Goal: Use online tool/utility: Utilize a website feature to perform a specific function

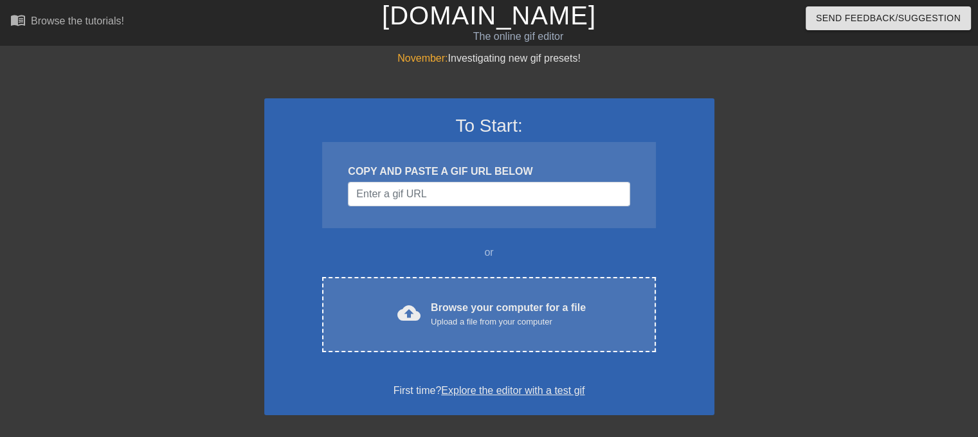
click at [466, 358] on div "To Start: COPY AND PASTE A GIF URL BELOW or cloud_upload Browse your computer f…" at bounding box center [489, 256] width 450 height 317
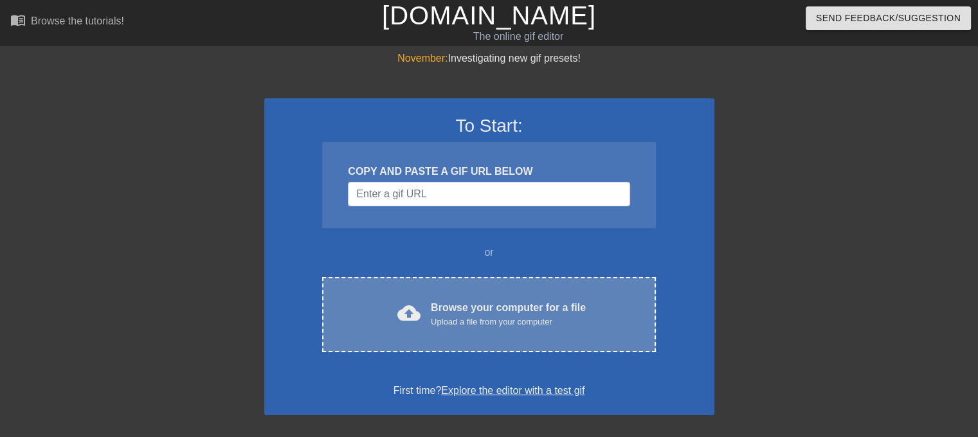
click at [474, 331] on div "cloud_upload Browse your computer for a file Upload a file from your computer C…" at bounding box center [488, 314] width 333 height 75
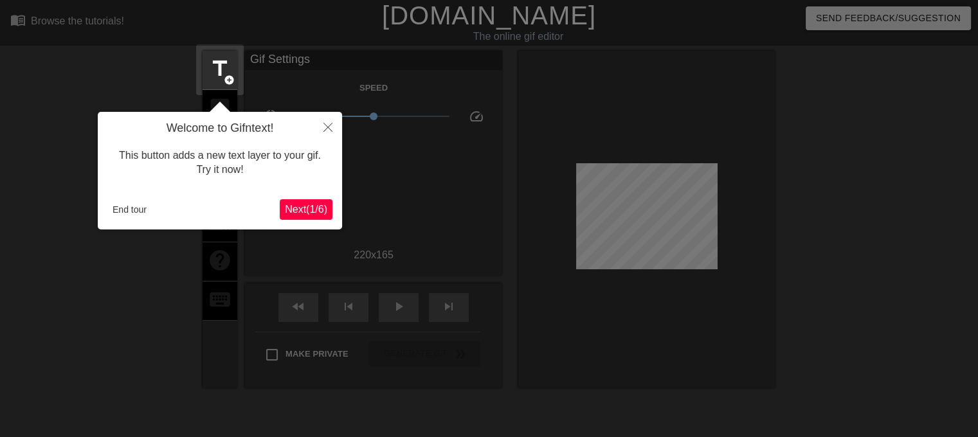
scroll to position [31, 0]
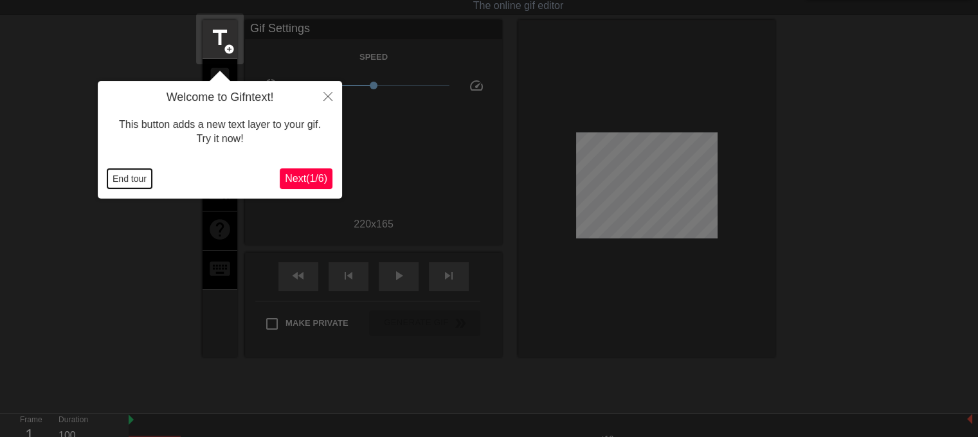
click at [131, 174] on button "End tour" at bounding box center [129, 178] width 44 height 19
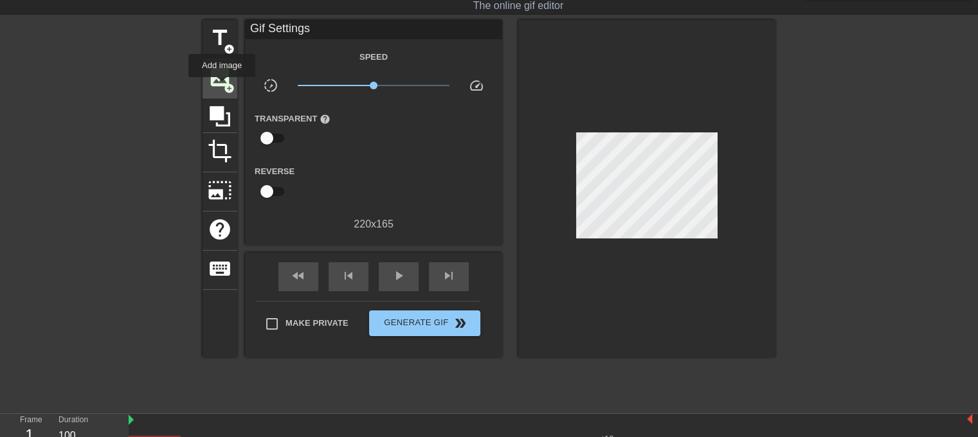
click at [222, 86] on span "image" at bounding box center [220, 77] width 24 height 24
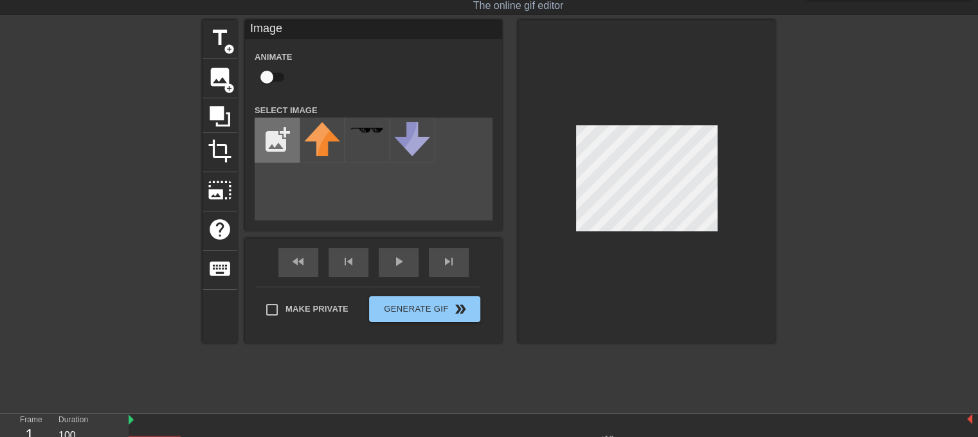
click at [280, 140] on input "file" at bounding box center [277, 140] width 44 height 44
type input "C:\fakepath\2025-09-11_09-56-22.png"
click at [289, 129] on input "file" at bounding box center [277, 140] width 44 height 44
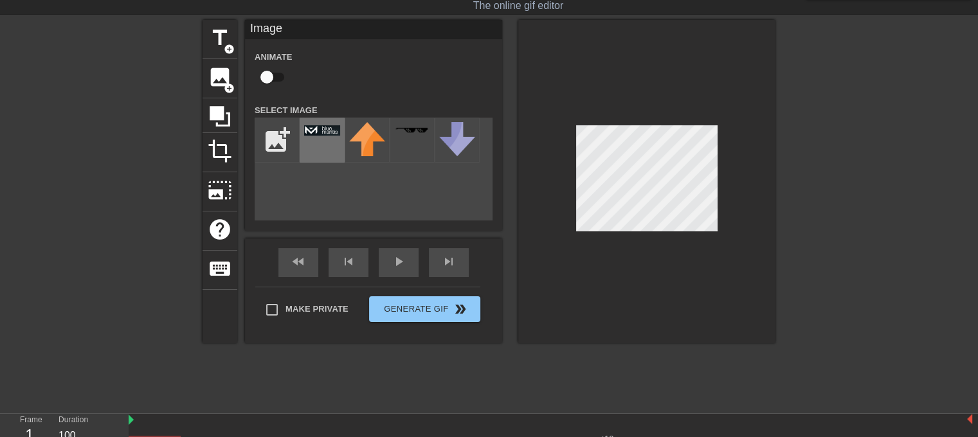
click at [327, 139] on div at bounding box center [322, 140] width 45 height 45
drag, startPoint x: 413, startPoint y: 195, endPoint x: 358, endPoint y: 182, distance: 56.2
click at [412, 195] on div "add_photo_alternate" at bounding box center [374, 169] width 238 height 103
click at [289, 152] on input "file" at bounding box center [277, 140] width 44 height 44
type input "C:\fakepath\Defendify_Shield-Original@2x.png"
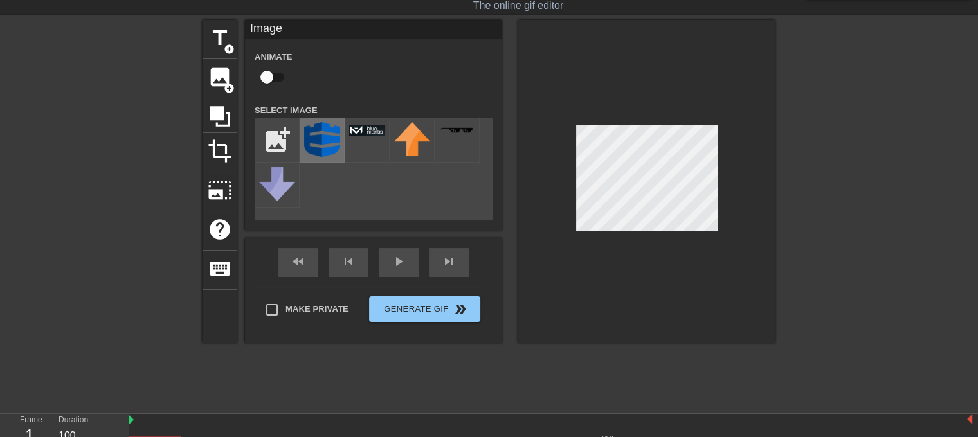
click at [325, 147] on img at bounding box center [322, 139] width 36 height 35
click at [654, 236] on div at bounding box center [647, 182] width 257 height 324
click at [803, 179] on div at bounding box center [887, 213] width 193 height 386
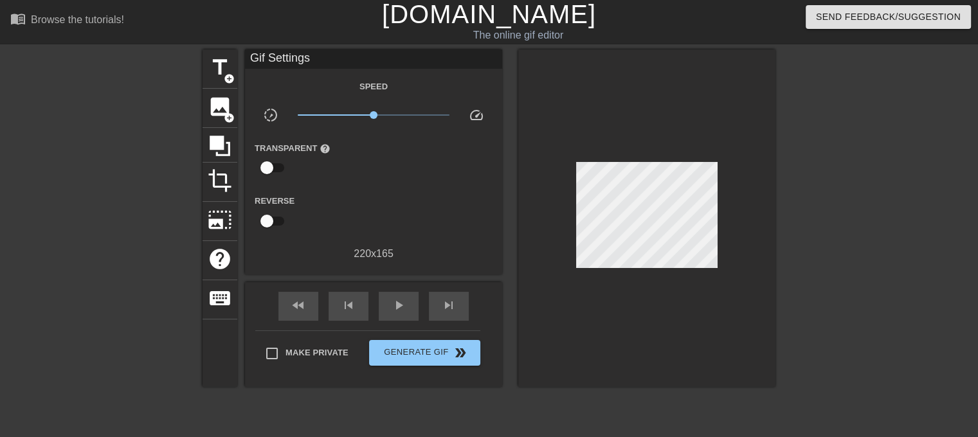
scroll to position [0, 0]
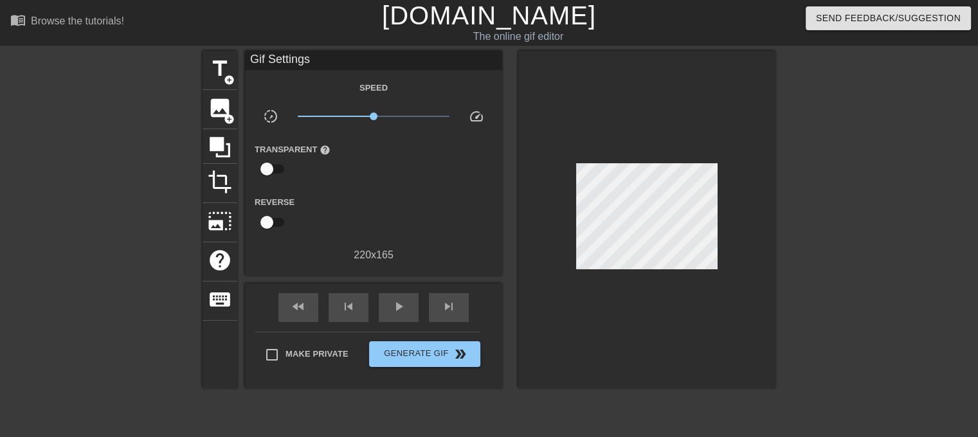
click at [597, 381] on div at bounding box center [647, 220] width 257 height 338
click at [231, 106] on span "image" at bounding box center [220, 108] width 24 height 24
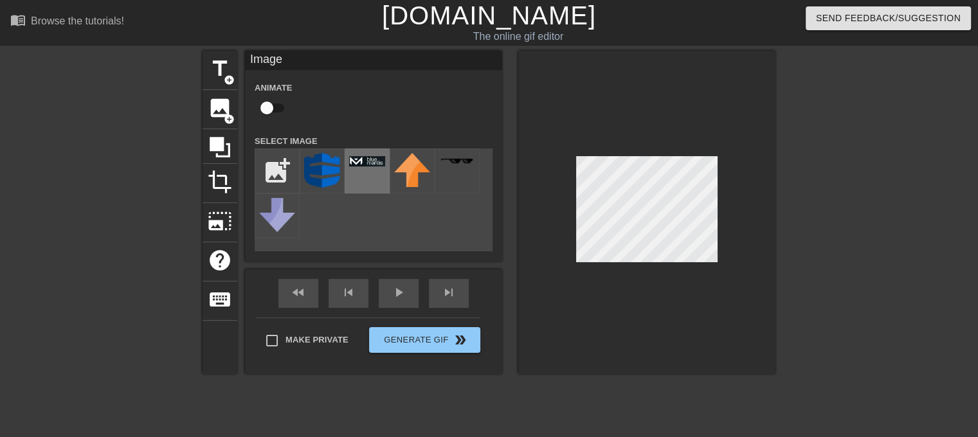
click at [358, 169] on div at bounding box center [367, 171] width 45 height 45
click at [761, 216] on div at bounding box center [647, 213] width 257 height 324
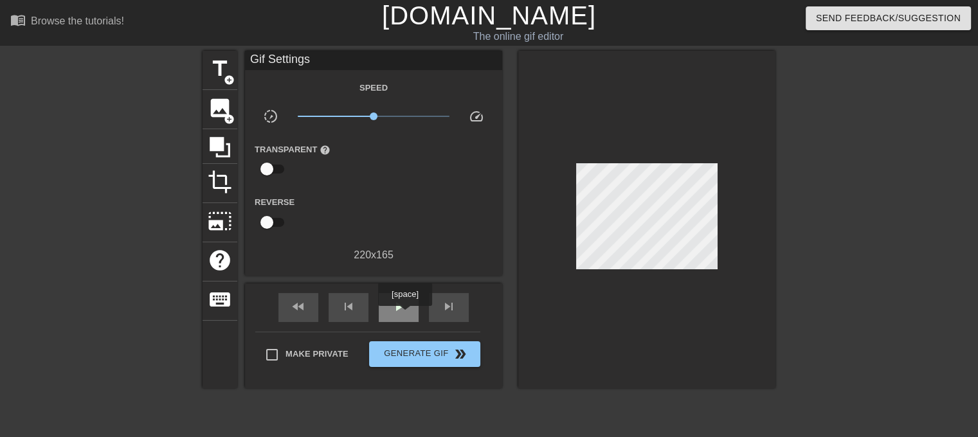
click at [405, 315] on div "play_arrow" at bounding box center [399, 307] width 40 height 29
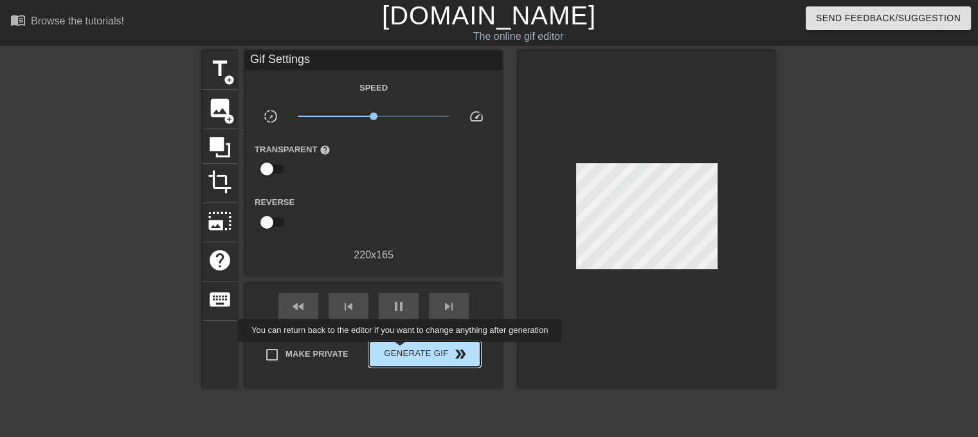
click at [401, 351] on span "Generate Gif double_arrow" at bounding box center [424, 354] width 101 height 15
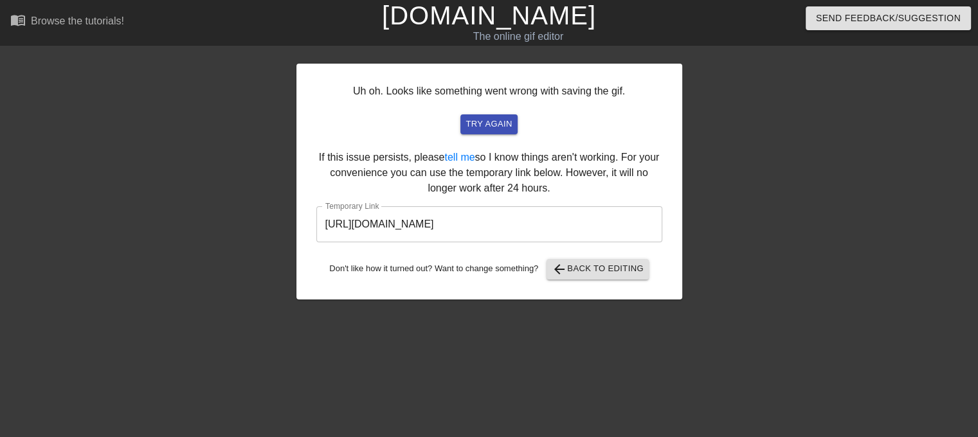
click at [556, 228] on input "[URL][DOMAIN_NAME]" at bounding box center [490, 225] width 346 height 36
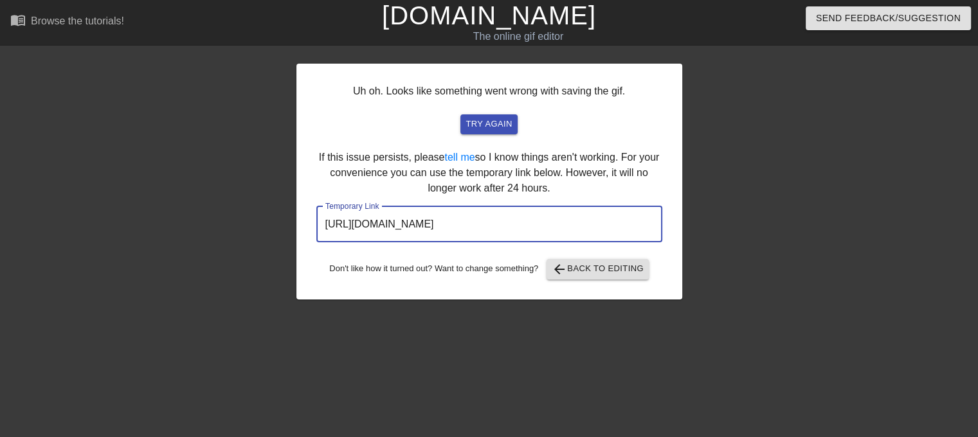
click at [556, 228] on input "[URL][DOMAIN_NAME]" at bounding box center [490, 225] width 346 height 36
